Goal: Task Accomplishment & Management: Manage account settings

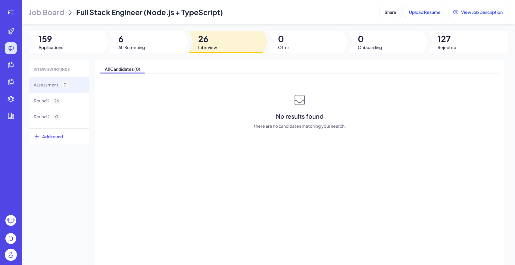
click at [11, 252] on img at bounding box center [11, 255] width 12 height 12
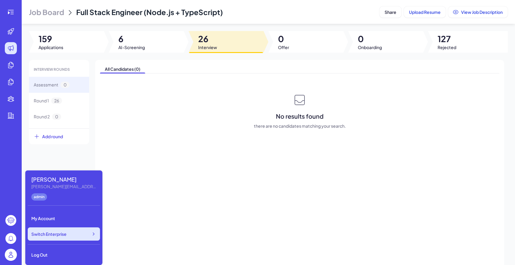
click at [44, 230] on div "Switch Enterprise" at bounding box center [64, 234] width 72 height 13
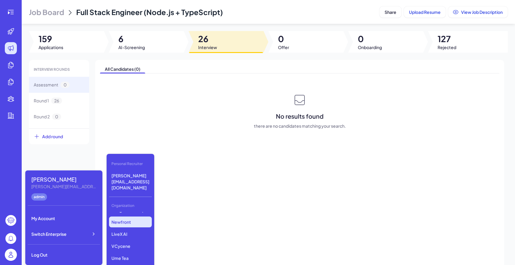
scroll to position [83, 0]
click at [129, 225] on p "LiveX AI" at bounding box center [130, 230] width 43 height 11
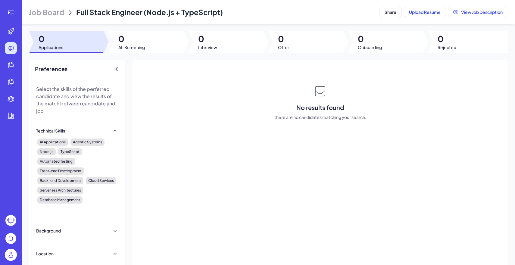
click at [65, 12] on div "Job Board Full Stack Engineer (Node.js + TypeScript)" at bounding box center [203, 12] width 348 height 10
click at [58, 12] on span "Job Board" at bounding box center [46, 12] width 35 height 10
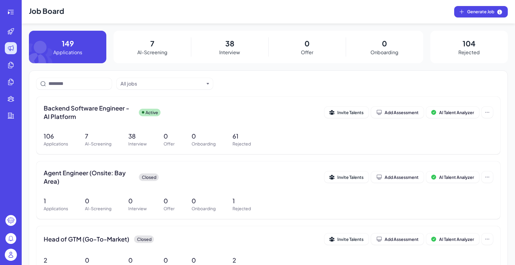
click at [235, 40] on div "38 Interview" at bounding box center [229, 47] width 77 height 33
click at [233, 49] on div "38 Interview" at bounding box center [229, 47] width 77 height 33
click at [149, 51] on p "AI-Screening" at bounding box center [152, 52] width 30 height 7
click at [153, 117] on div "Backend Software Engineer - AI Platform Active" at bounding box center [184, 112] width 281 height 17
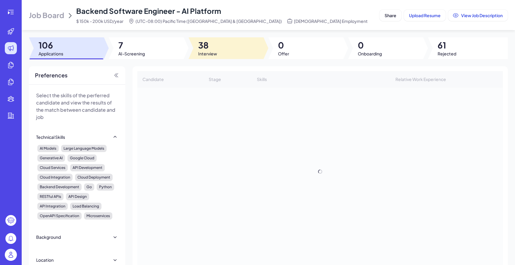
click at [223, 44] on div at bounding box center [226, 48] width 75 height 22
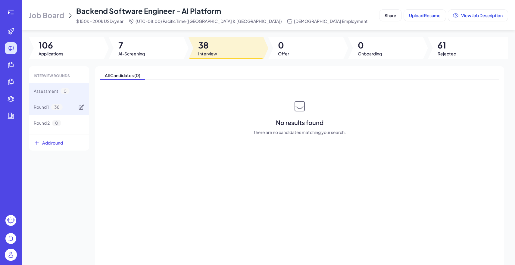
click at [73, 109] on div "Round 1 38" at bounding box center [59, 107] width 60 height 16
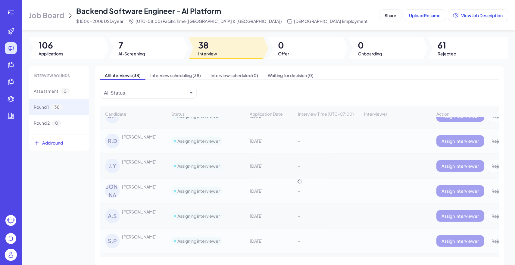
scroll to position [610, 0]
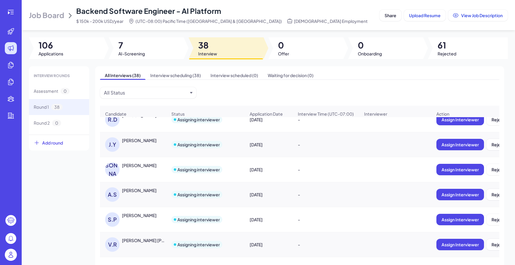
click at [149, 55] on div at bounding box center [146, 48] width 75 height 22
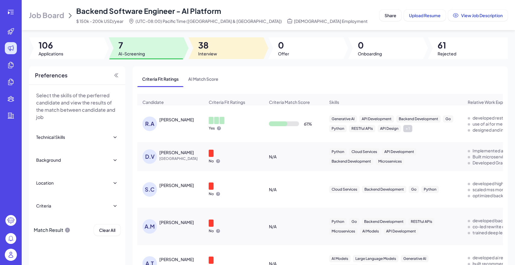
click at [198, 46] on span "38" at bounding box center [207, 45] width 19 height 11
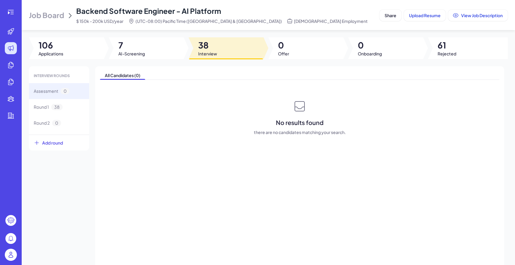
click at [148, 48] on div at bounding box center [146, 48] width 75 height 22
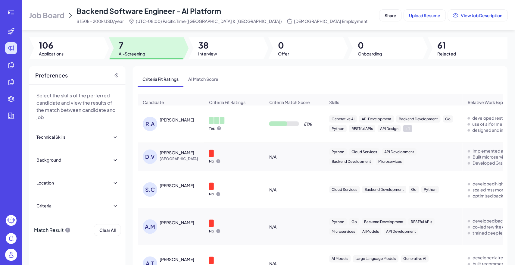
scroll to position [30, 0]
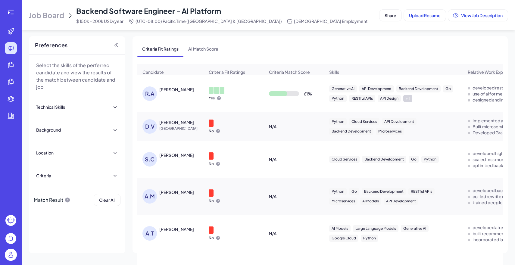
click at [174, 154] on div "[PERSON_NAME]" at bounding box center [176, 155] width 35 height 6
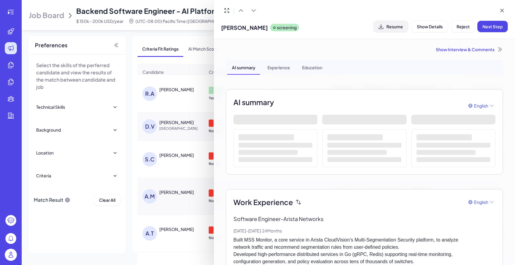
click at [394, 30] on button "Resume" at bounding box center [391, 26] width 35 height 11
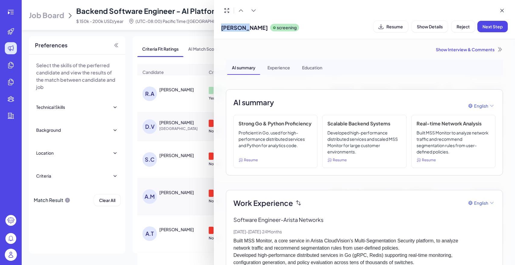
drag, startPoint x: 221, startPoint y: 26, endPoint x: 247, endPoint y: 30, distance: 26.2
click at [247, 30] on div "[PERSON_NAME] screening Resume Show Details Reject Next Step" at bounding box center [364, 19] width 301 height 39
copy span "Sungkyun"
